Goal: Check status: Check status

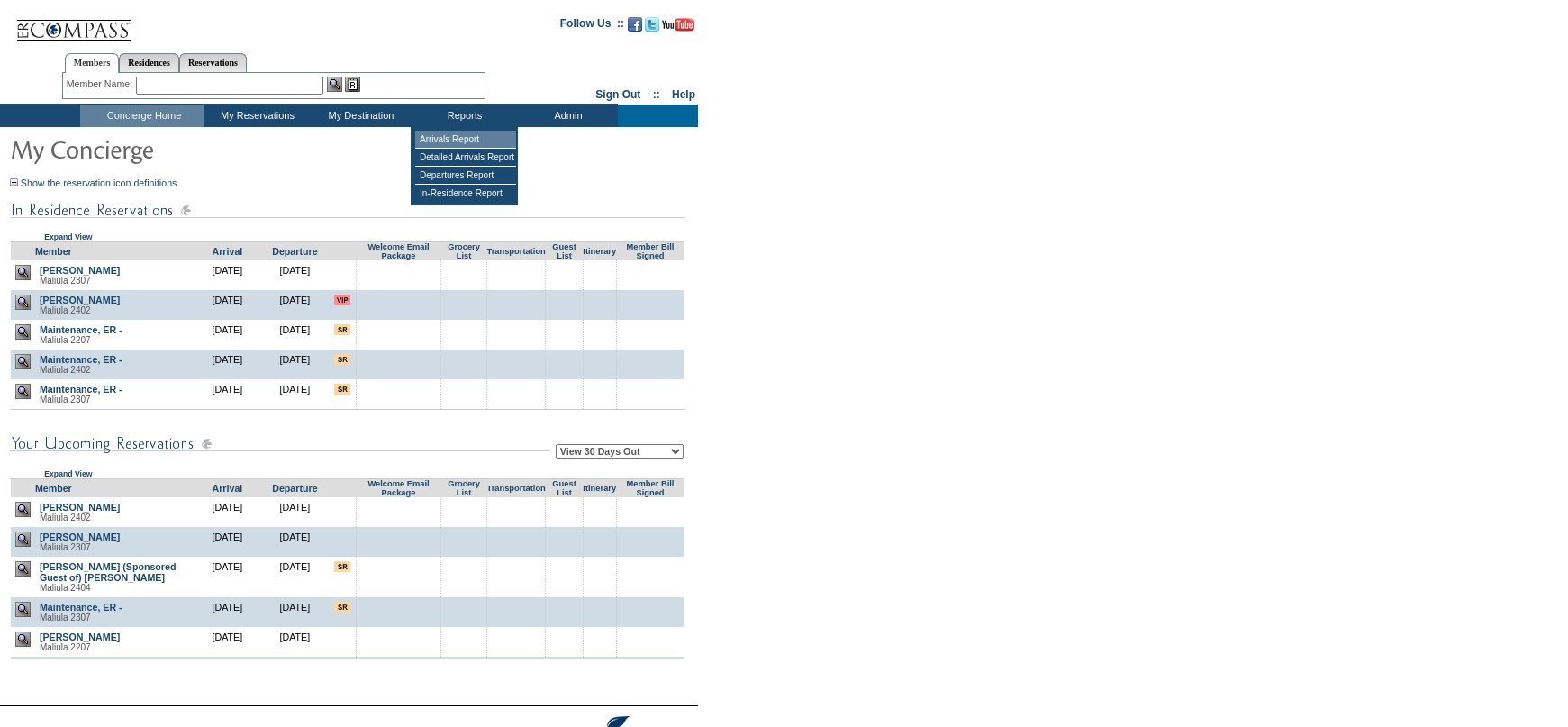
click at [463, 132] on td "Arrivals Report" at bounding box center [465, 139] width 101 height 18
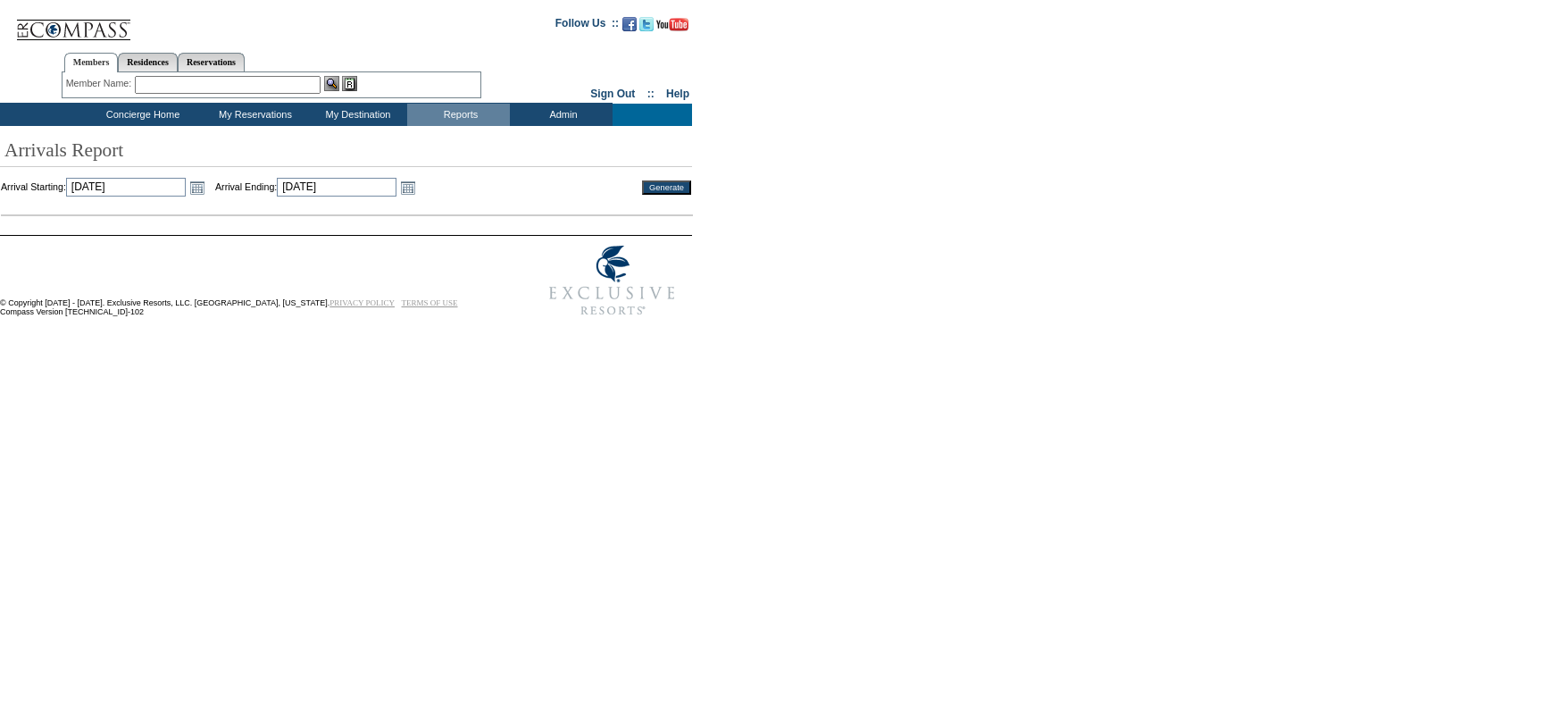
click at [233, 181] on td "Arrival Starting: [DATE] [DATE] Open the calendar popup. << < [DATE] > >> S M T…" at bounding box center [310, 187] width 617 height 19
click at [208, 182] on link "Open the calendar popup." at bounding box center [196, 187] width 19 height 19
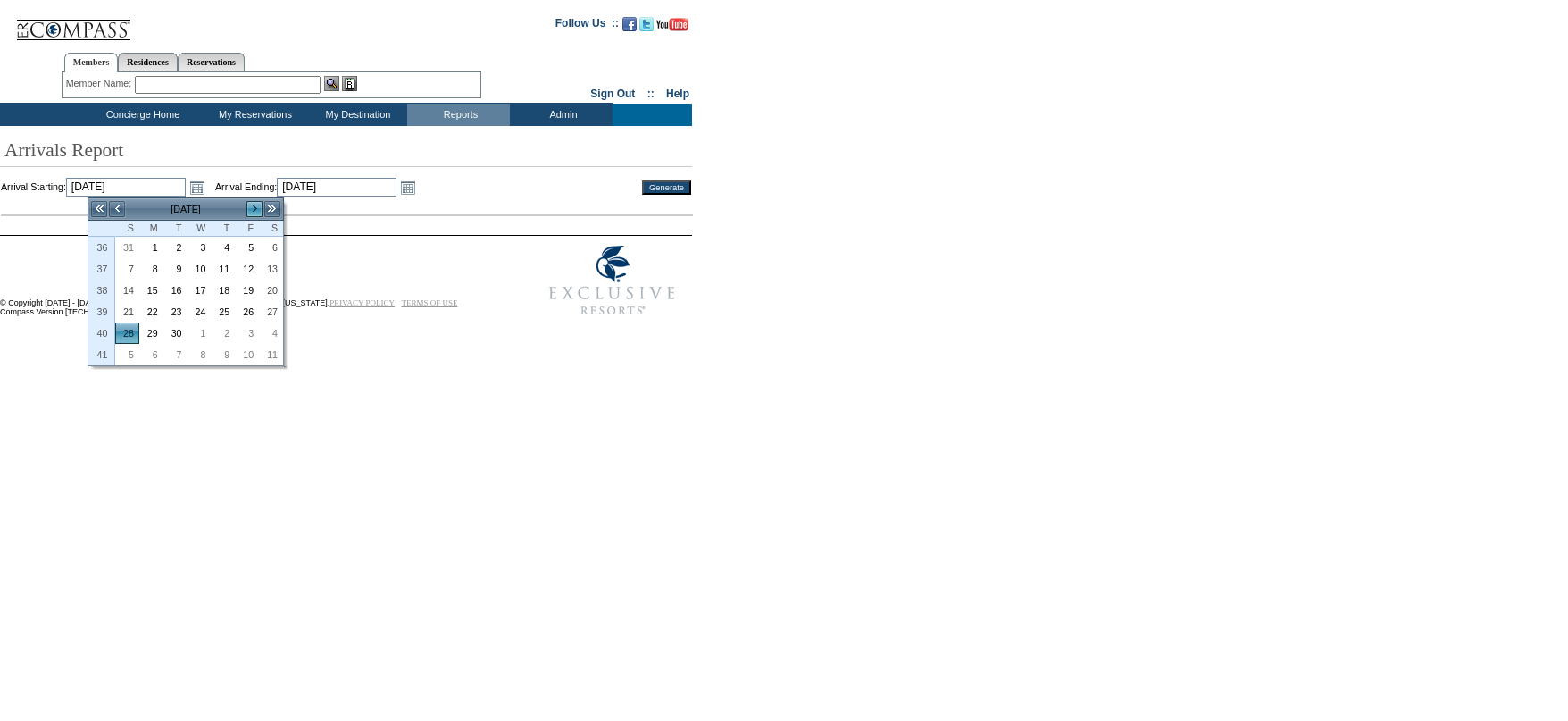
click at [252, 209] on link ">" at bounding box center [254, 209] width 18 height 18
click at [151, 254] on link "1" at bounding box center [151, 247] width 22 height 19
type input "[DATE]"
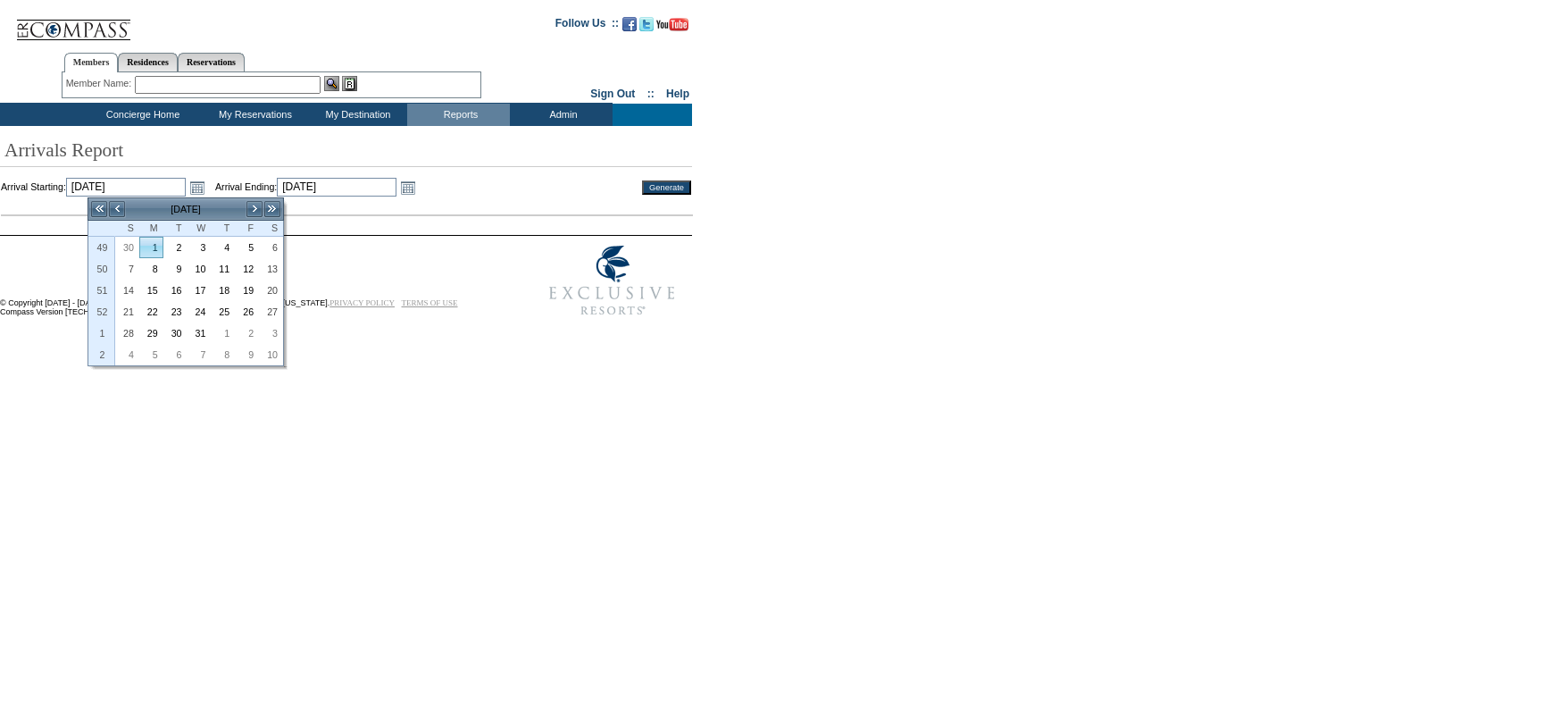
type input "[DATE]"
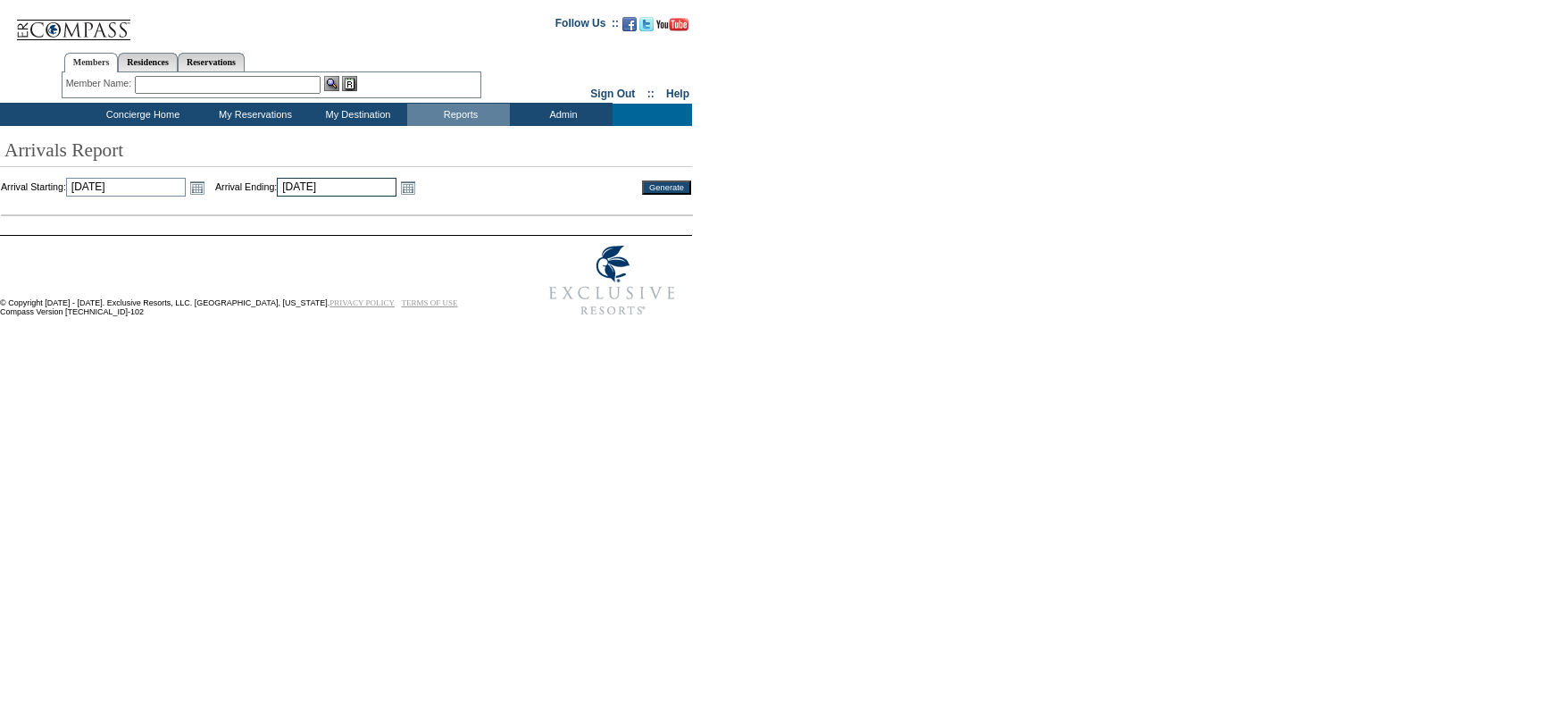
click at [397, 185] on input "[DATE]" at bounding box center [336, 187] width 120 height 19
click at [418, 187] on link "Open the calendar popup." at bounding box center [408, 187] width 19 height 19
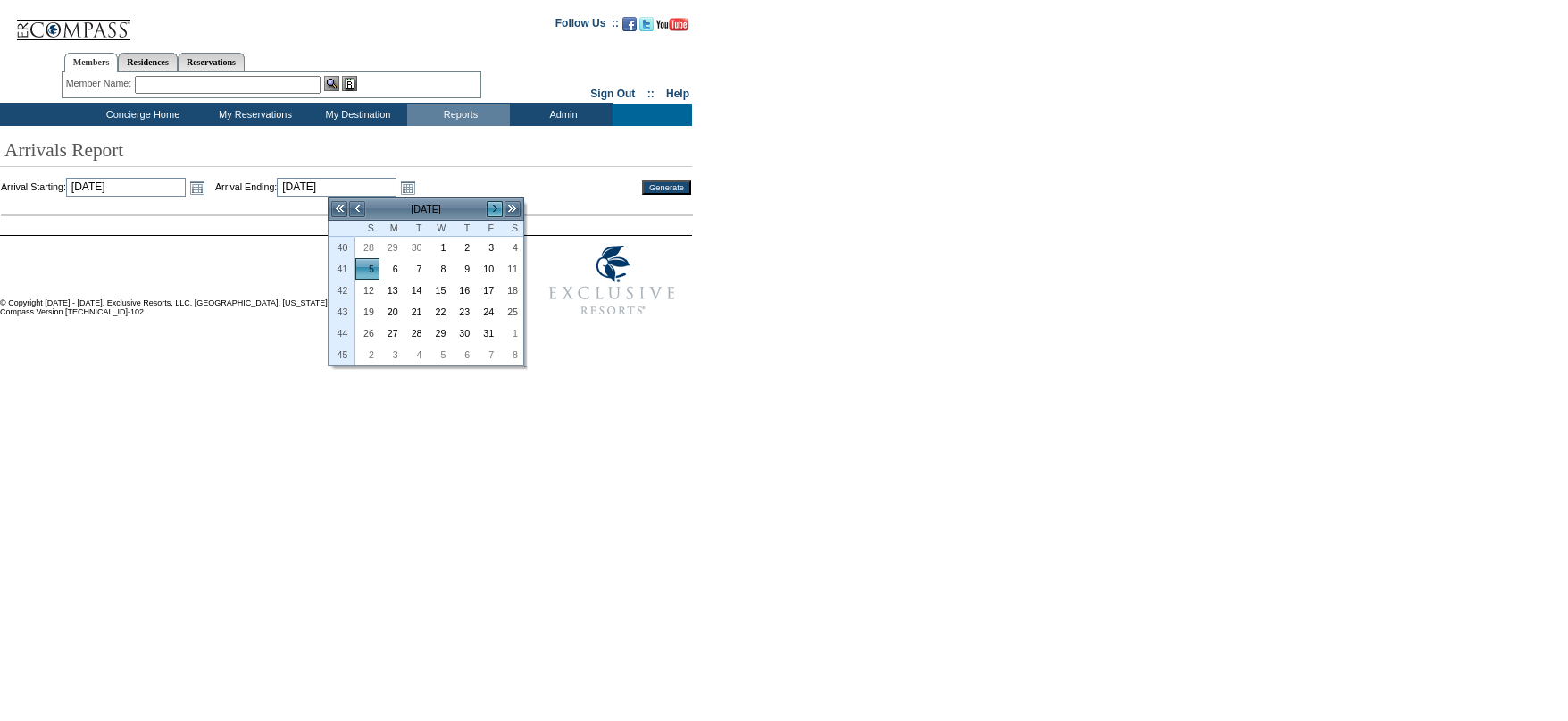
click at [493, 211] on link ">" at bounding box center [494, 209] width 18 height 18
click at [440, 328] on link "31" at bounding box center [440, 333] width 22 height 19
type input "[DATE]"
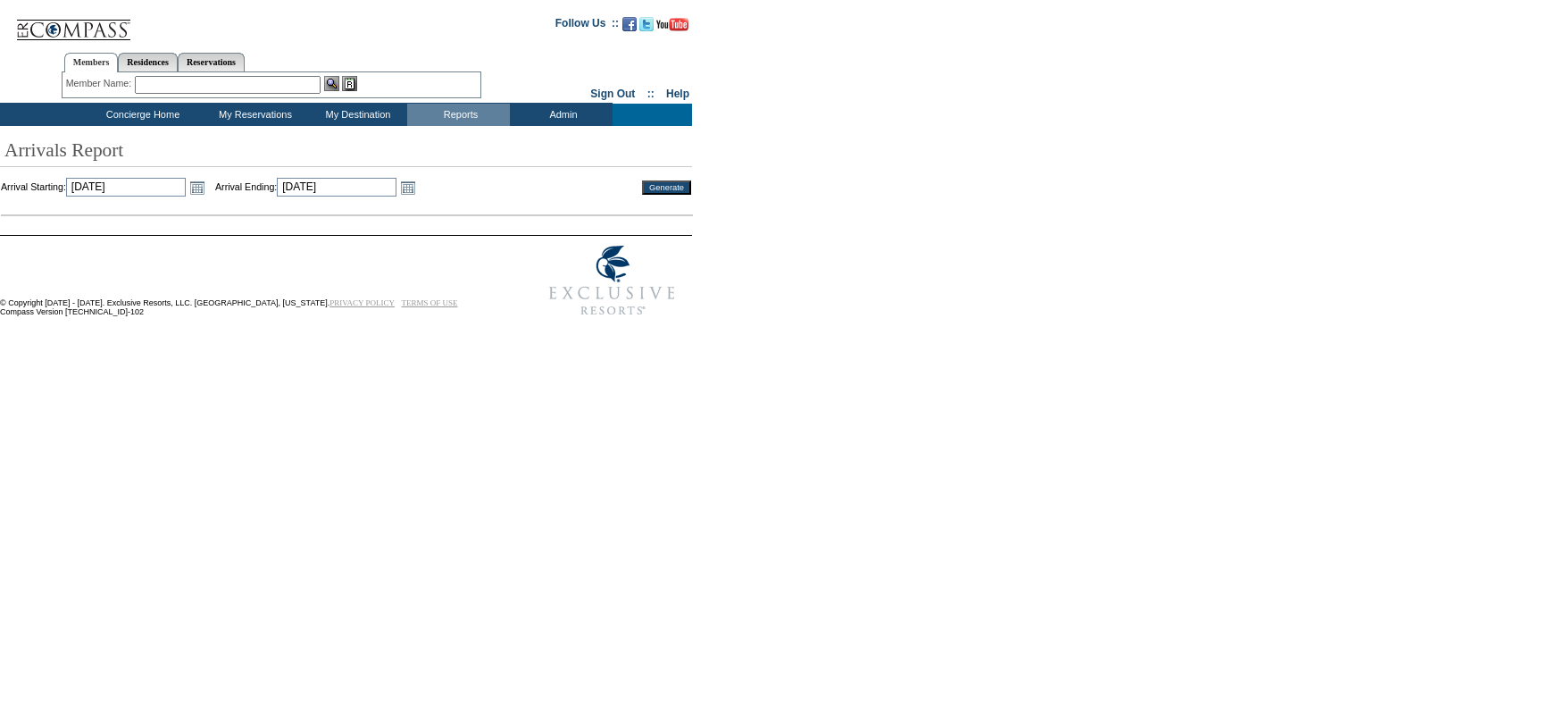
click at [684, 184] on input "Generate" at bounding box center [666, 187] width 49 height 14
